Goal: Information Seeking & Learning: Learn about a topic

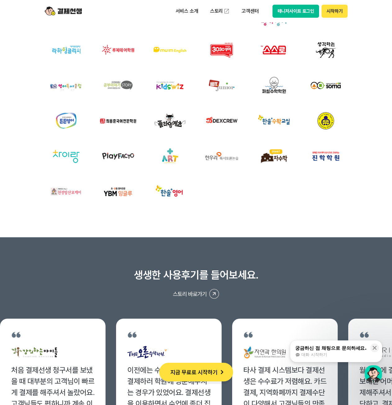
scroll to position [2234, 0]
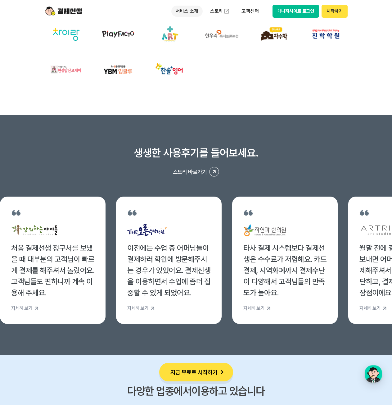
click at [183, 12] on p "서비스 소개" at bounding box center [186, 11] width 31 height 11
click at [204, 59] on link "수납/매출관리" at bounding box center [197, 61] width 52 height 12
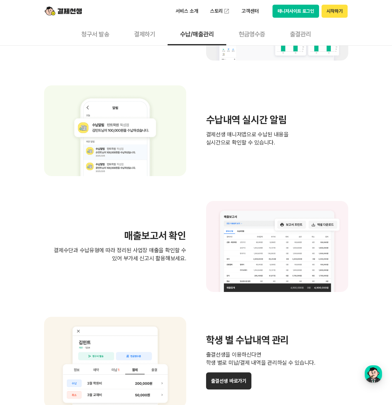
scroll to position [248, 0]
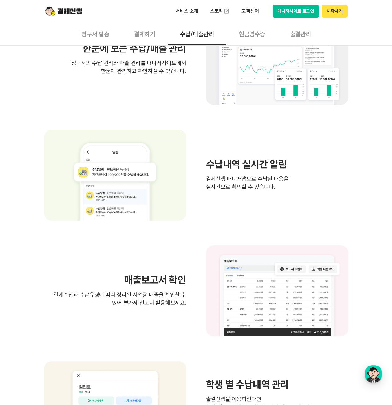
drag, startPoint x: 256, startPoint y: 33, endPoint x: 273, endPoint y: 37, distance: 18.0
click at [256, 33] on button "현금영수증" at bounding box center [251, 33] width 51 height 23
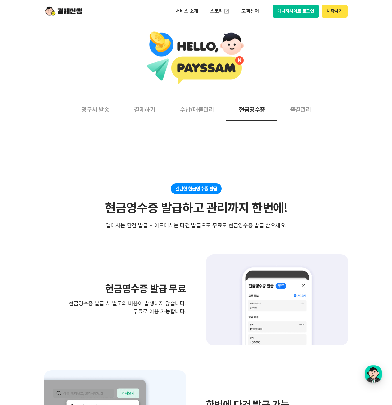
click at [294, 111] on button "출결관리" at bounding box center [300, 109] width 46 height 23
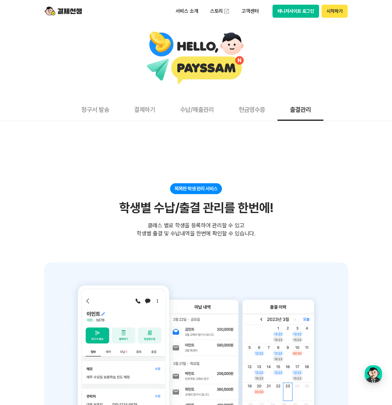
click at [162, 110] on button "결제하기" at bounding box center [145, 109] width 46 height 23
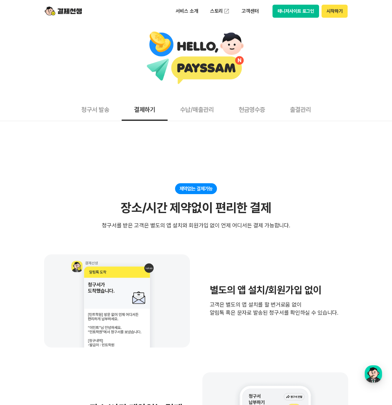
click at [85, 115] on button "청구서 발송" at bounding box center [95, 109] width 53 height 23
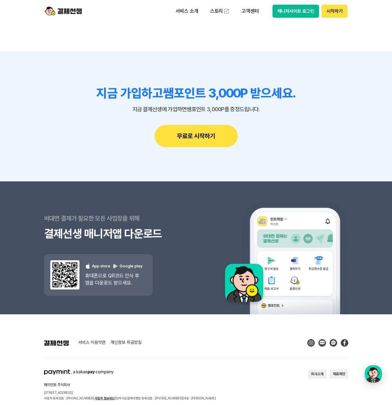
scroll to position [1653, 0]
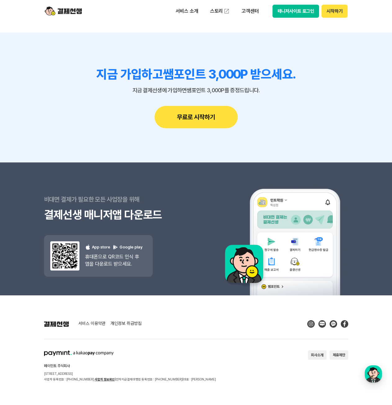
click at [79, 376] on p "사업자 등록번호 : [PHONE_NUMBER] 사업자 정보확인 | 전자지급결제대행업 등록번호 : [PHONE_NUMBER] | 대표 : [PE…" at bounding box center [130, 379] width 172 height 6
click at [95, 377] on link "사업자 정보확인" at bounding box center [105, 379] width 20 height 4
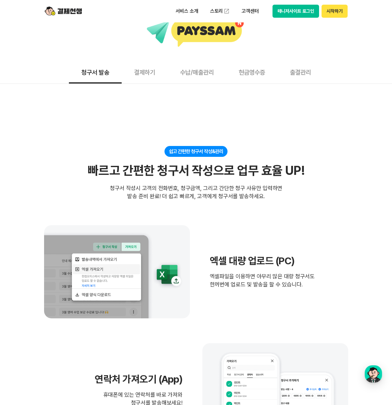
scroll to position [0, 0]
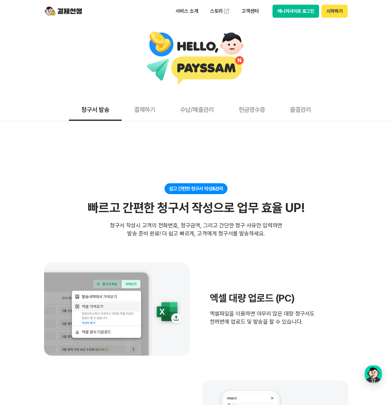
click at [342, 11] on button "시작하기" at bounding box center [334, 11] width 26 height 13
click at [176, 9] on p "서비스 소개" at bounding box center [186, 11] width 31 height 11
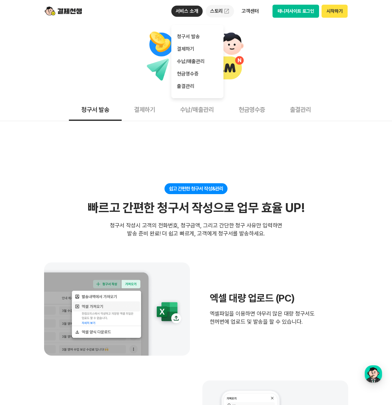
click at [218, 9] on link "스토리" at bounding box center [220, 11] width 29 height 12
click at [241, 7] on p "고객센터" at bounding box center [250, 11] width 26 height 11
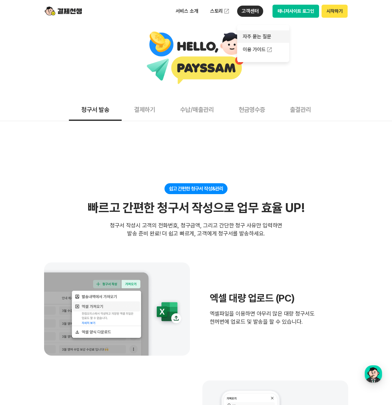
click at [262, 38] on link "자주 묻는 질문" at bounding box center [263, 36] width 52 height 12
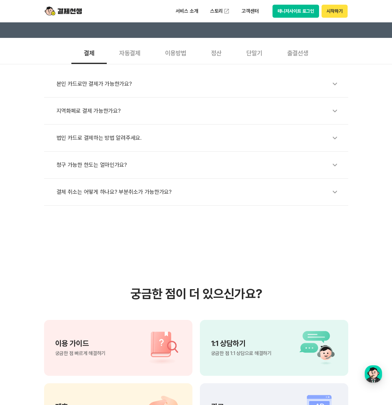
scroll to position [34, 0]
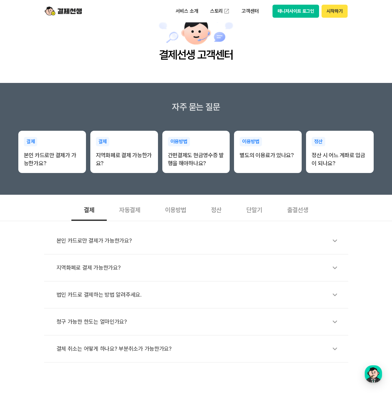
click at [317, 208] on div "출결선생" at bounding box center [298, 209] width 46 height 23
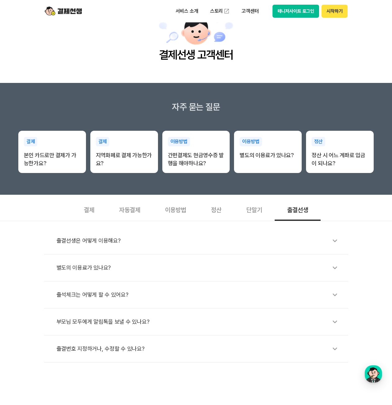
click at [257, 213] on div "단말기" at bounding box center [254, 209] width 41 height 23
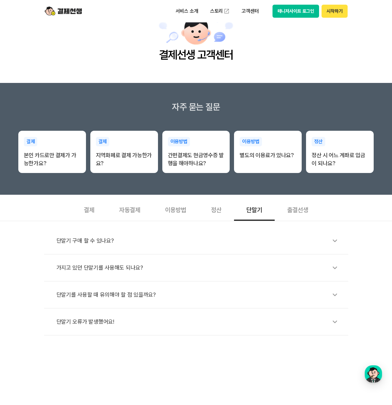
click at [224, 208] on div "정산" at bounding box center [216, 209] width 35 height 23
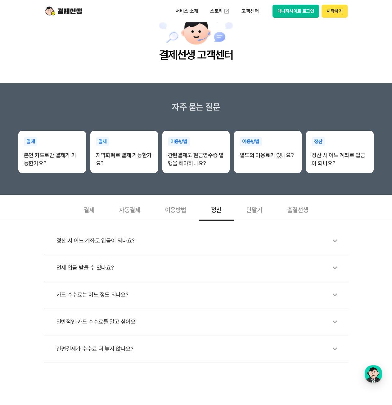
click at [178, 211] on div "이용방법" at bounding box center [176, 209] width 46 height 23
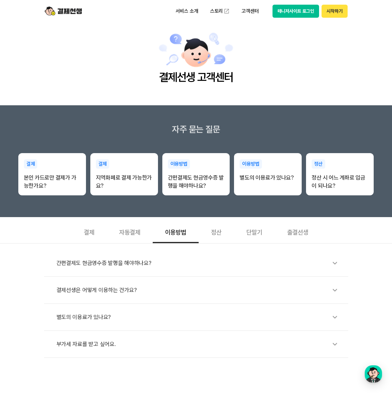
scroll to position [0, 0]
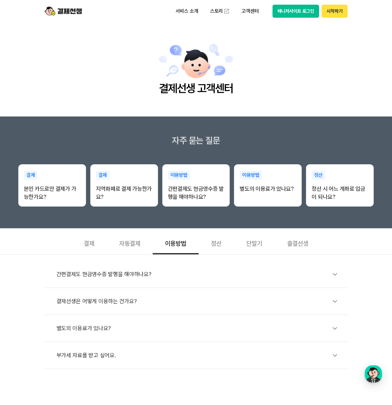
click at [44, 77] on main "결제선생 고객센터" at bounding box center [196, 69] width 392 height 94
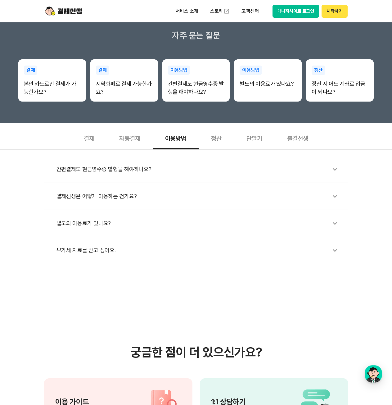
scroll to position [217, 0]
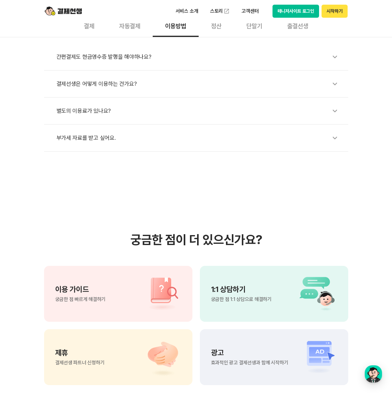
click at [69, 14] on img at bounding box center [63, 11] width 37 height 12
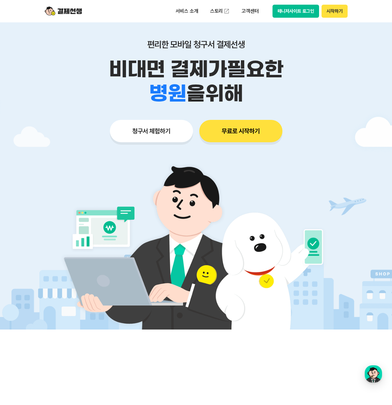
scroll to position [31, 0]
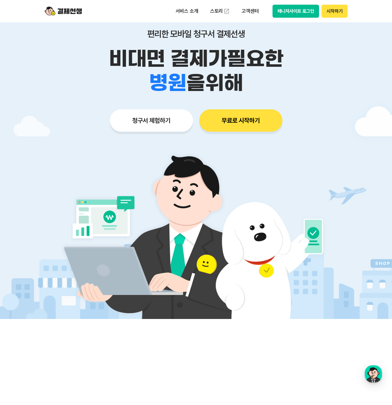
click at [166, 125] on button "청구서 체험하기" at bounding box center [151, 120] width 83 height 22
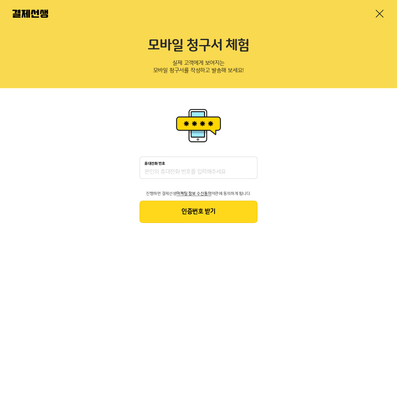
click at [376, 24] on div at bounding box center [198, 13] width 397 height 27
click at [378, 14] on link at bounding box center [379, 14] width 10 height 10
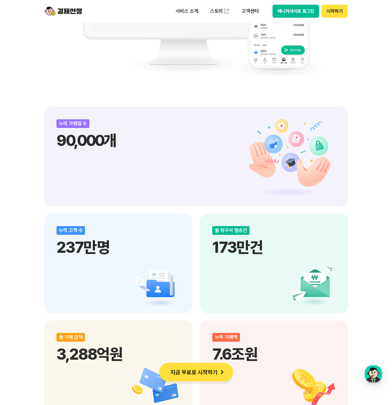
scroll to position [652, 0]
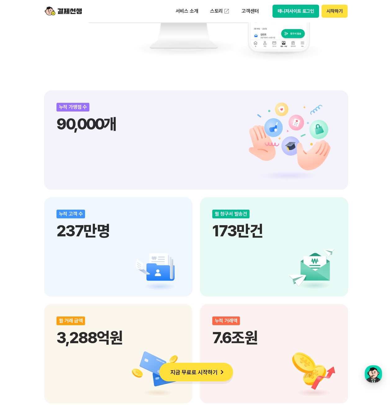
click at [208, 141] on div "누적 가맹점 수 90,000개" at bounding box center [196, 139] width 304 height 99
click at [296, 138] on div "누적 가맹점 수 90,000개" at bounding box center [196, 139] width 304 height 99
drag, startPoint x: 76, startPoint y: 121, endPoint x: 84, endPoint y: 121, distance: 8.1
click at [79, 119] on p "90,000개" at bounding box center [195, 124] width 279 height 19
click at [84, 121] on p "90,000개" at bounding box center [195, 124] width 279 height 19
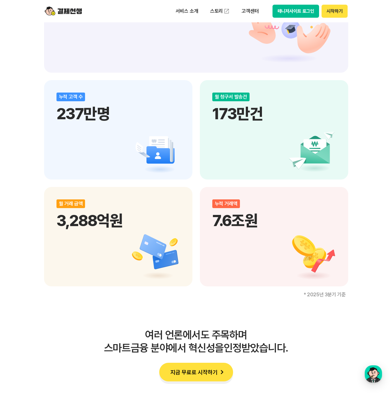
scroll to position [838, 0]
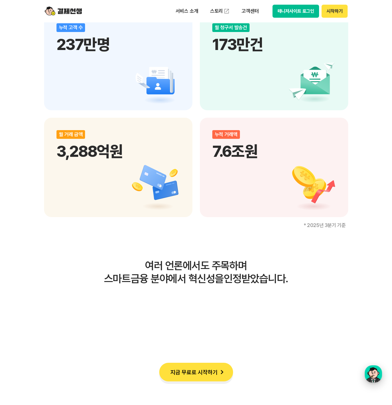
click at [376, 379] on div "button" at bounding box center [373, 373] width 17 height 17
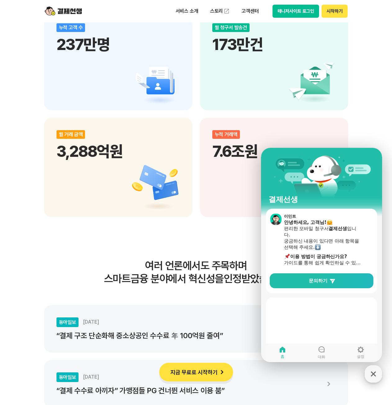
click at [376, 379] on icon "button" at bounding box center [373, 373] width 11 height 11
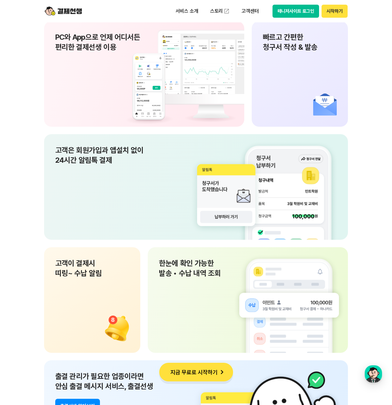
scroll to position [4072, 0]
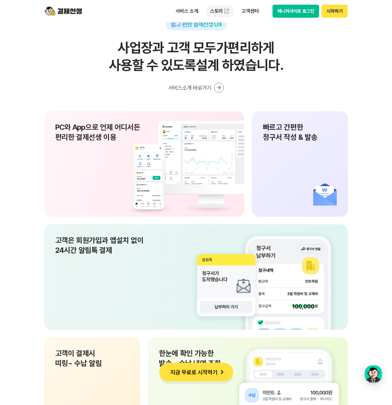
click at [224, 10] on img at bounding box center [226, 11] width 6 height 6
